Goal: Complete application form: Complete application form

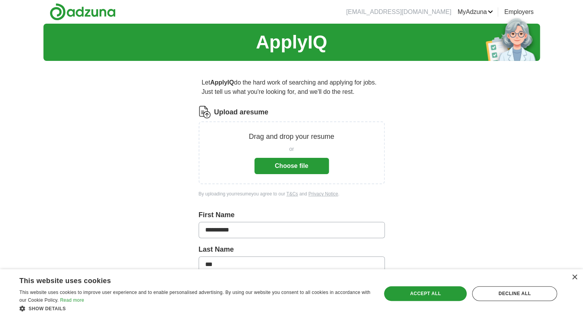
click at [296, 166] on button "Choose file" at bounding box center [291, 166] width 74 height 16
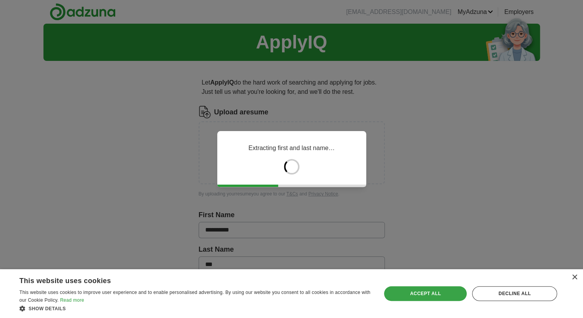
click at [440, 292] on div "Accept all" at bounding box center [425, 293] width 83 height 15
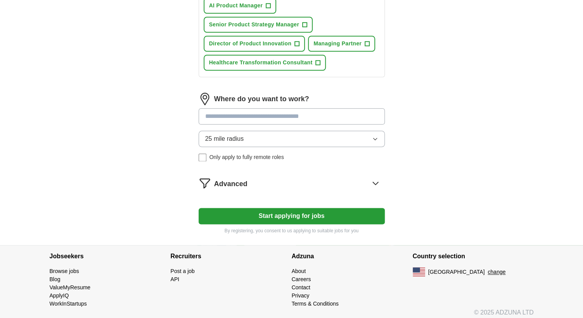
scroll to position [399, 0]
click at [225, 140] on button "25 mile radius" at bounding box center [292, 139] width 186 height 16
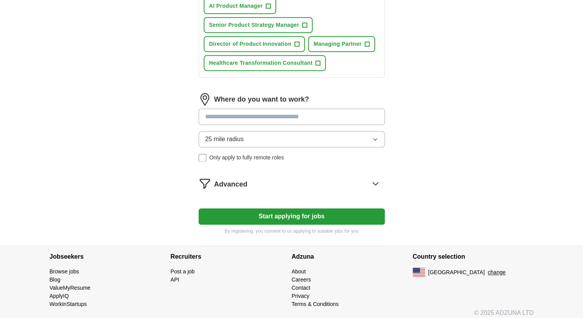
click at [233, 180] on span "Advanced" at bounding box center [230, 184] width 33 height 10
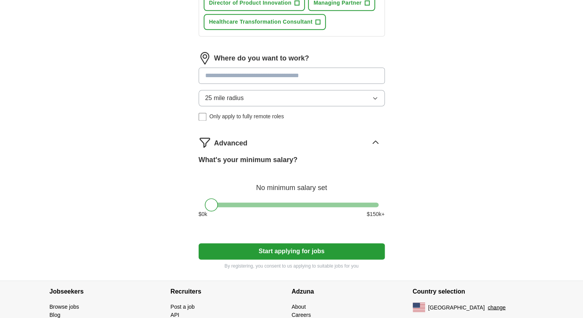
scroll to position [440, 0]
drag, startPoint x: 209, startPoint y: 202, endPoint x: 376, endPoint y: 195, distance: 166.5
click at [376, 198] on div at bounding box center [371, 204] width 13 height 13
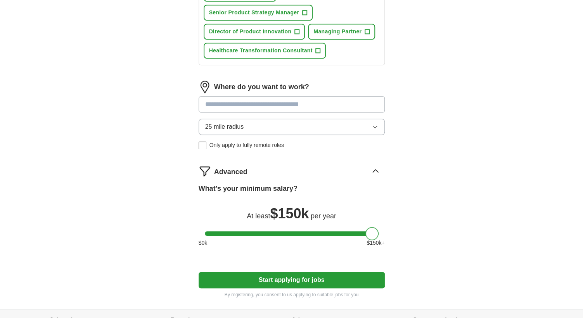
click at [248, 104] on input at bounding box center [292, 104] width 186 height 16
type input "****"
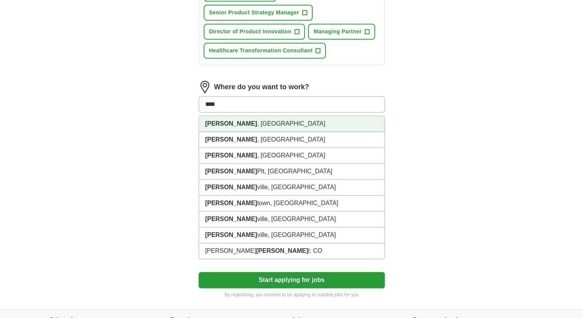
click at [235, 122] on li "Cary , NC" at bounding box center [291, 124] width 185 height 16
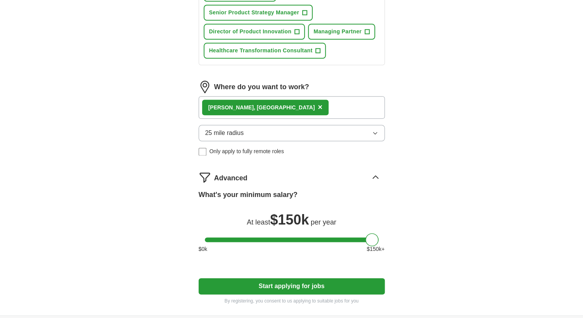
click at [242, 128] on span "25 mile radius" at bounding box center [224, 132] width 39 height 9
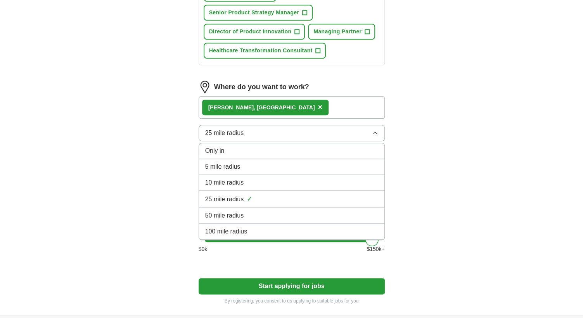
click at [233, 212] on span "50 mile radius" at bounding box center [224, 215] width 39 height 9
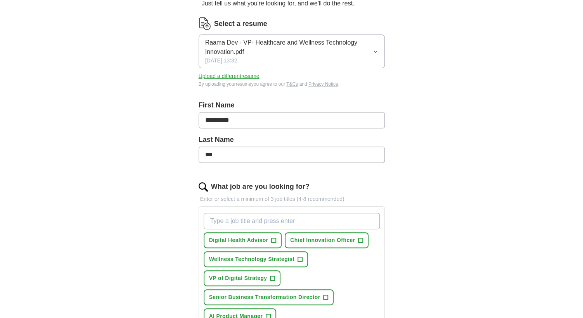
scroll to position [96, 0]
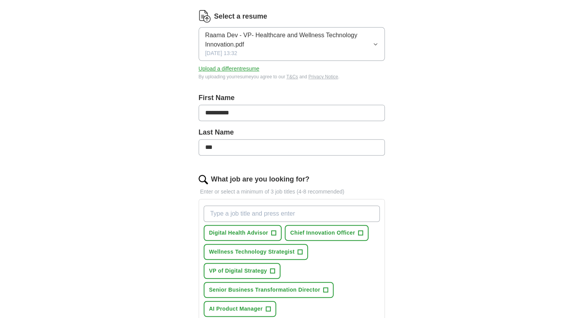
click at [296, 75] on link "T&Cs" at bounding box center [292, 76] width 12 height 5
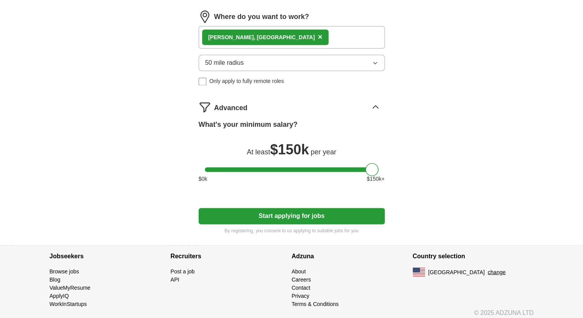
scroll to position [481, 0]
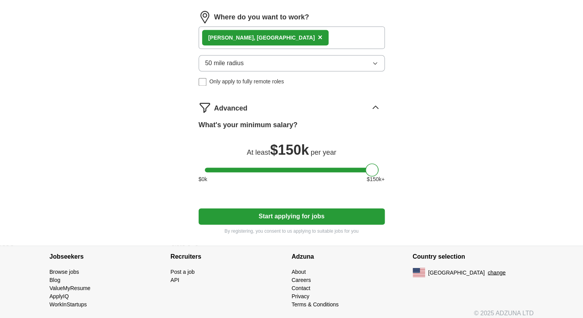
click at [249, 218] on button "Start applying for jobs" at bounding box center [292, 216] width 186 height 16
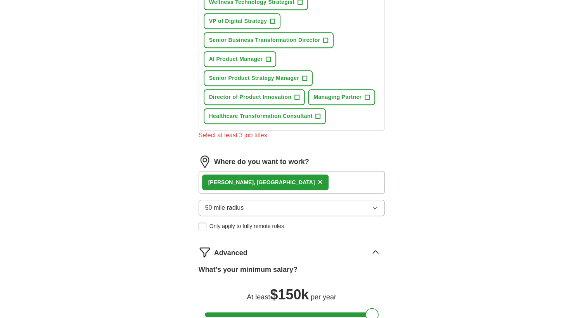
scroll to position [227, 0]
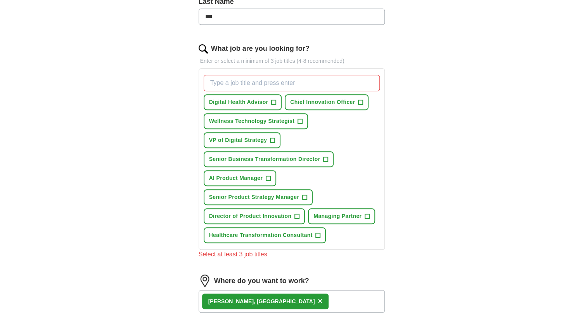
click at [225, 214] on span "Director of Product Innovation" at bounding box center [250, 216] width 83 height 8
click at [268, 160] on button "Senior Business Transformation Director +" at bounding box center [269, 159] width 130 height 16
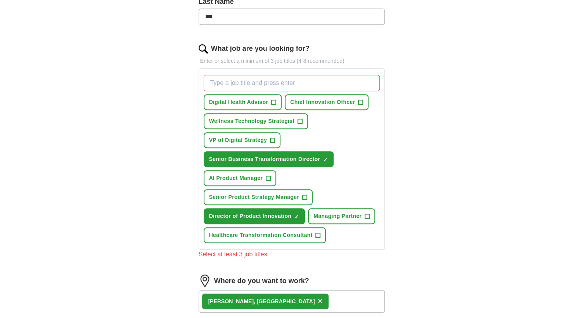
click at [235, 140] on span "VP of Digital Strategy" at bounding box center [238, 140] width 58 height 8
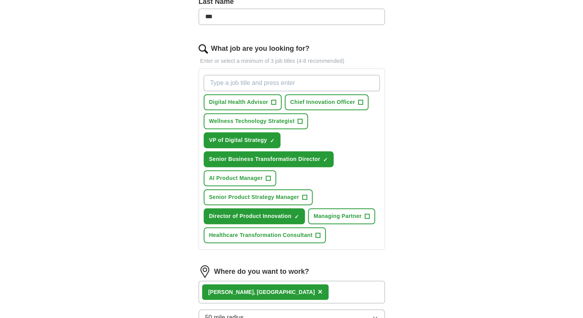
click at [290, 214] on span "Director of Product Innovation" at bounding box center [250, 216] width 83 height 8
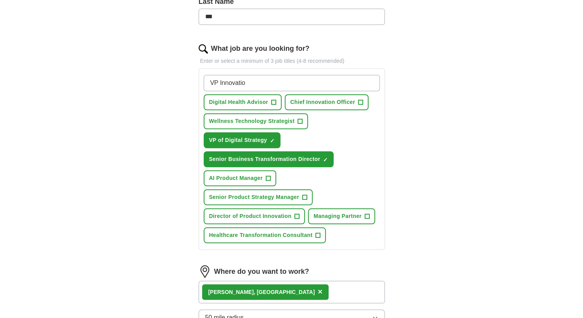
type input "VP Innovation"
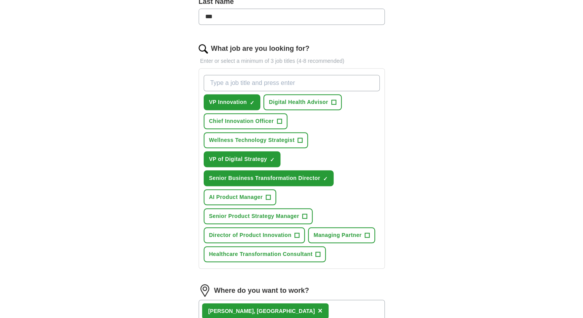
click at [0, 0] on span "×" at bounding box center [0, 0] width 0 height 0
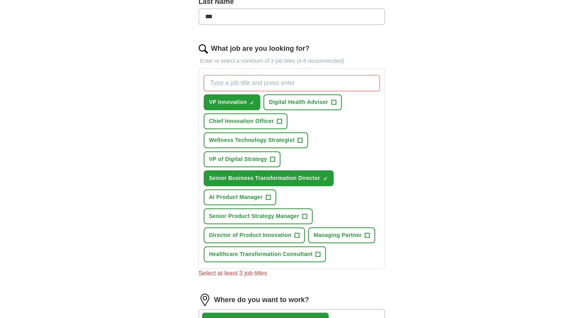
click at [0, 0] on span "×" at bounding box center [0, 0] width 0 height 0
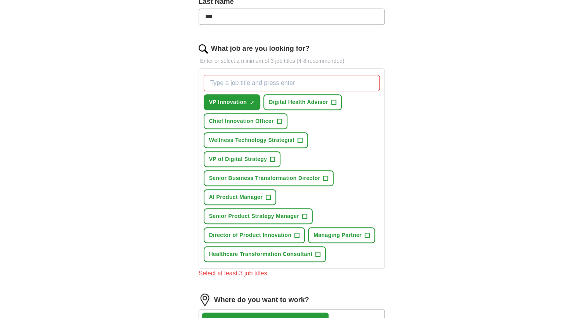
click at [269, 79] on input "What job are you looking for?" at bounding box center [292, 83] width 176 height 16
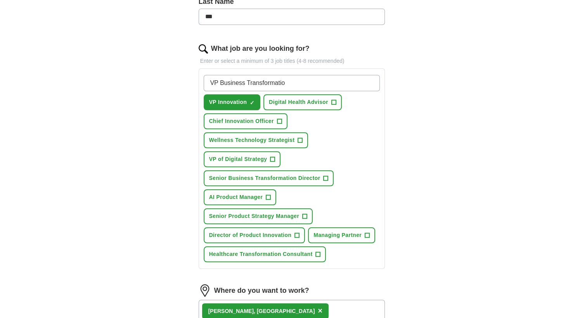
type input "VP Business Transformation"
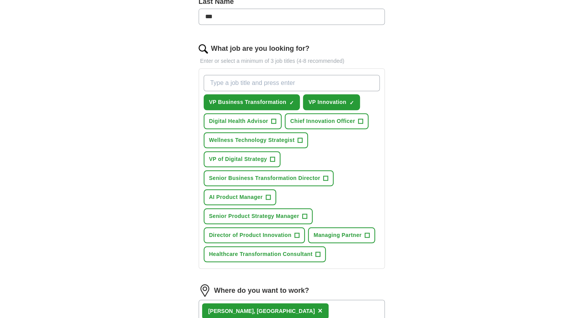
click at [270, 78] on input "What job are you looking for?" at bounding box center [292, 83] width 176 height 16
type input "VP Health"
type input "VP AI Transformation"
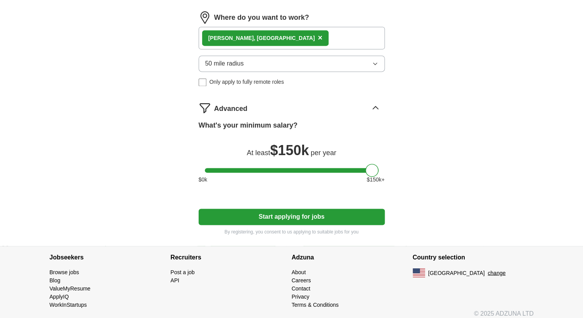
click at [265, 212] on button "Start applying for jobs" at bounding box center [292, 217] width 186 height 16
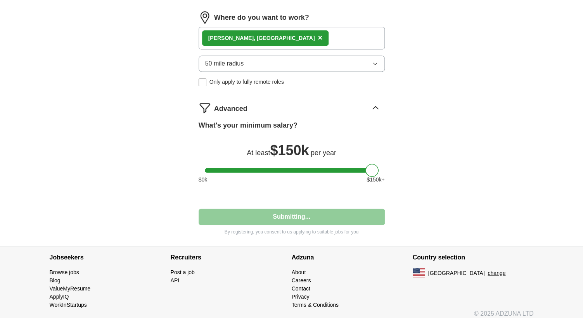
select select "**"
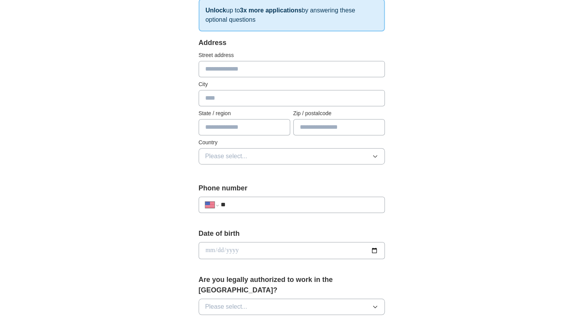
scroll to position [136, 0]
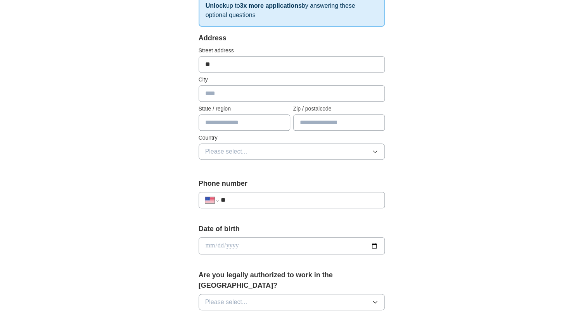
type input "***"
type input "**********"
type input "****"
type input "**"
type input "*****"
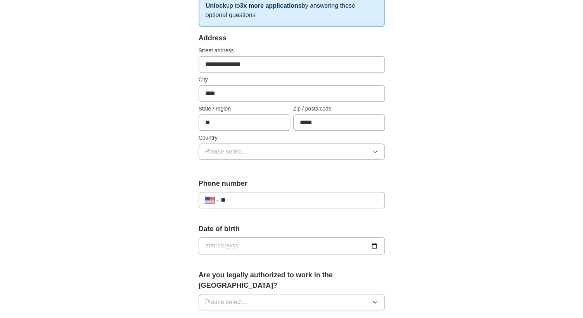
click at [227, 149] on span "Please select..." at bounding box center [226, 151] width 42 height 9
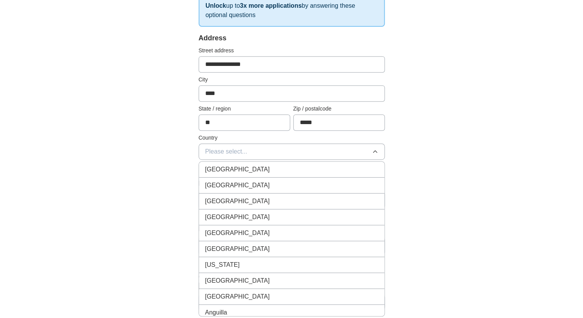
click at [231, 184] on span "United States" at bounding box center [237, 185] width 65 height 9
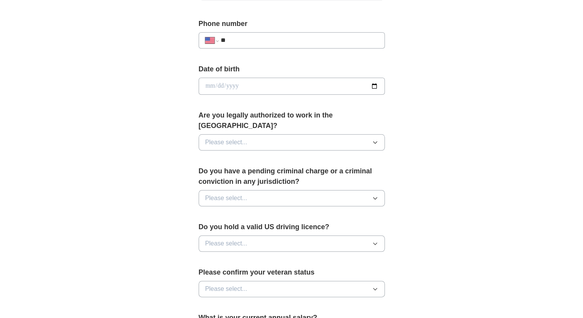
scroll to position [297, 0]
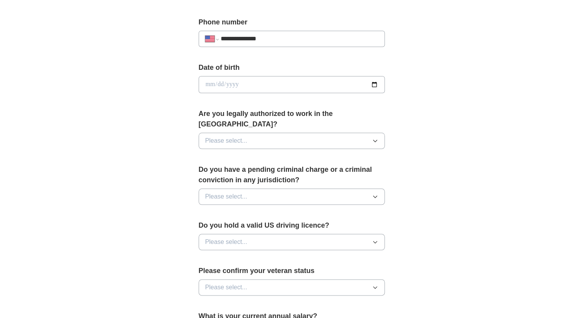
type input "**********"
click at [230, 83] on input "date" at bounding box center [292, 84] width 186 height 17
click at [207, 84] on input "date" at bounding box center [292, 84] width 186 height 17
click at [175, 105] on div "**********" at bounding box center [292, 101] width 248 height 663
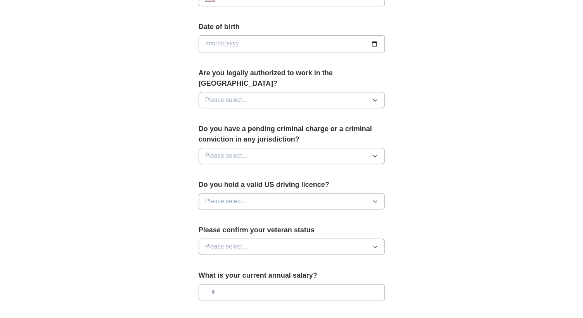
scroll to position [339, 0]
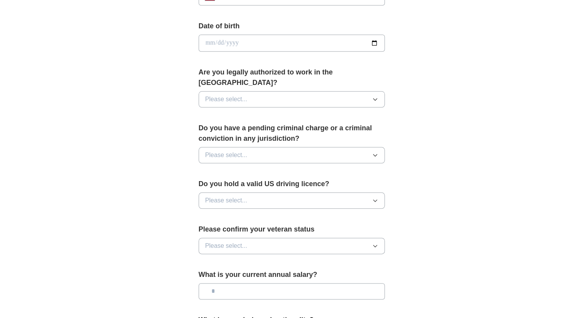
click at [240, 95] on span "Please select..." at bounding box center [226, 99] width 42 height 9
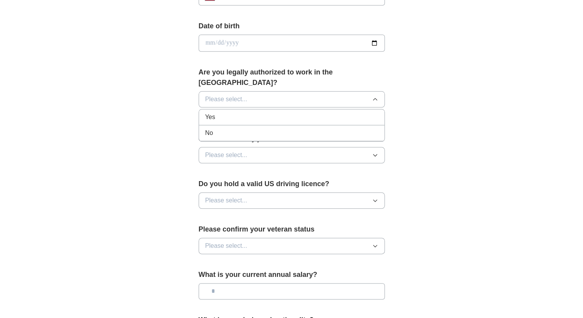
click at [224, 112] on div "Yes" at bounding box center [291, 116] width 173 height 9
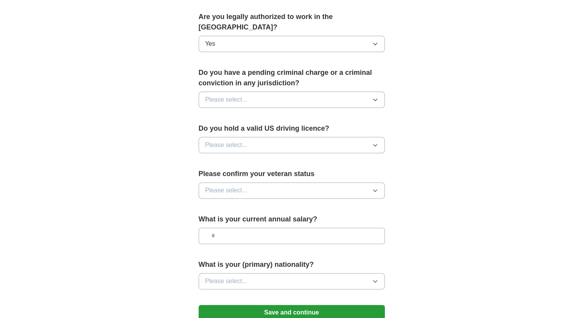
scroll to position [394, 0]
click at [231, 95] on span "Please select..." at bounding box center [226, 99] width 42 height 9
click at [218, 128] on div "No" at bounding box center [291, 132] width 173 height 9
click at [251, 137] on button "Please select..." at bounding box center [292, 145] width 186 height 16
click at [231, 158] on div "Yes" at bounding box center [291, 162] width 173 height 9
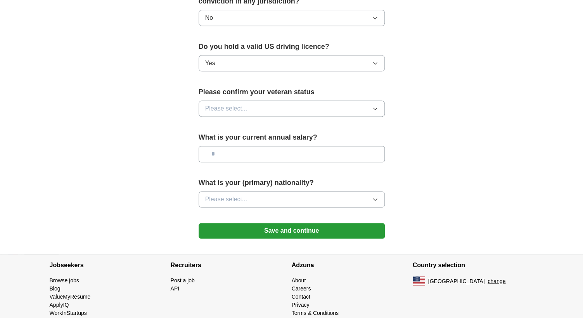
scroll to position [475, 0]
click at [230, 104] on span "Please select..." at bounding box center [226, 108] width 42 height 9
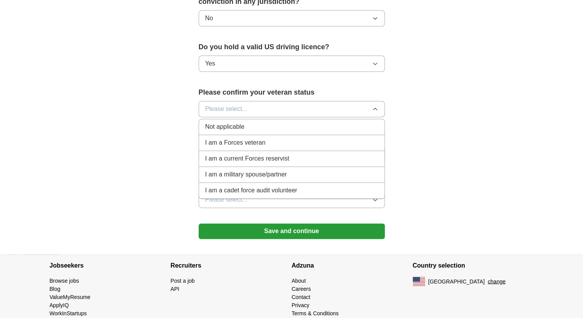
click at [225, 122] on span "Not applicable" at bounding box center [224, 126] width 39 height 9
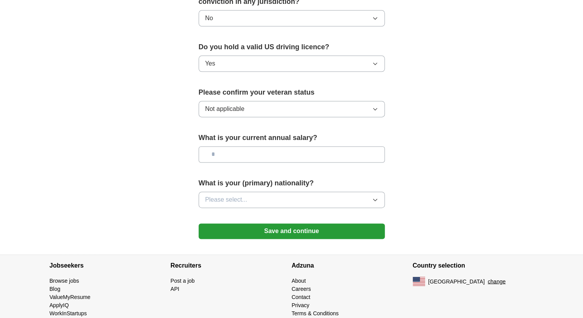
click at [246, 87] on div "Please confirm your veteran status Not applicable" at bounding box center [292, 105] width 186 height 36
click at [242, 104] on span "Not applicable" at bounding box center [224, 108] width 39 height 9
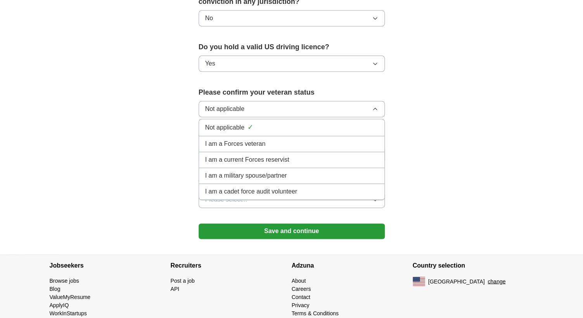
click at [237, 122] on div "Not applicable ✓" at bounding box center [291, 127] width 173 height 10
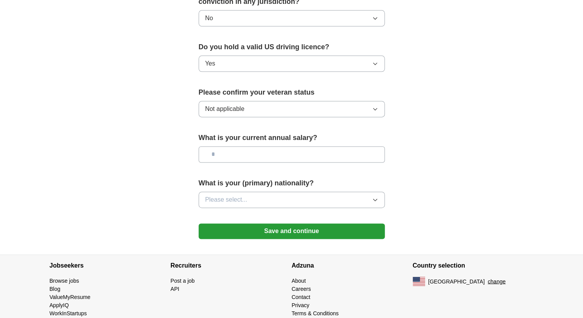
click at [227, 146] on input "text" at bounding box center [292, 154] width 186 height 16
type input "********"
click at [239, 195] on span "Please select..." at bounding box center [226, 199] width 42 height 9
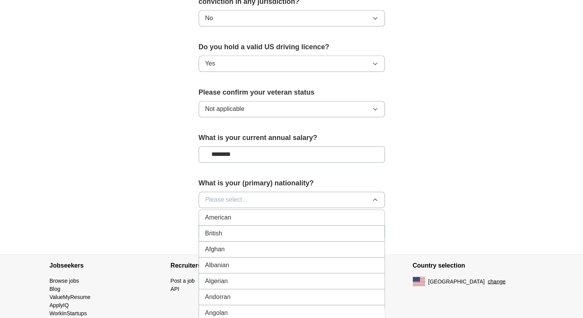
click at [242, 213] on div "American" at bounding box center [291, 217] width 173 height 9
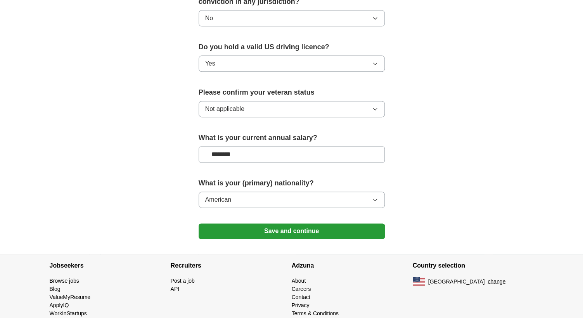
click at [268, 223] on button "Save and continue" at bounding box center [292, 231] width 186 height 16
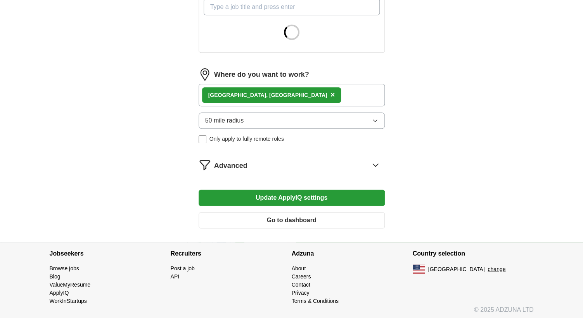
scroll to position [302, 0]
click at [317, 163] on div "Advanced" at bounding box center [299, 165] width 171 height 12
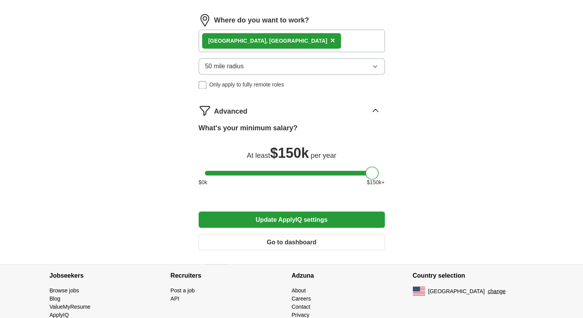
scroll to position [534, 0]
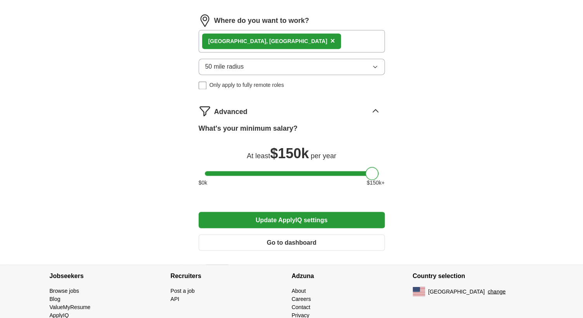
drag, startPoint x: 374, startPoint y: 149, endPoint x: 403, endPoint y: 149, distance: 28.7
click at [291, 145] on span "$ 150k" at bounding box center [289, 153] width 39 height 16
